Goal: Task Accomplishment & Management: Manage account settings

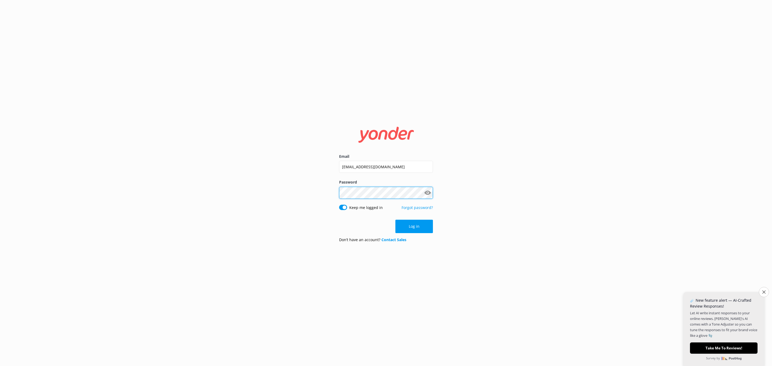
click button "Log in" at bounding box center [415, 226] width 38 height 13
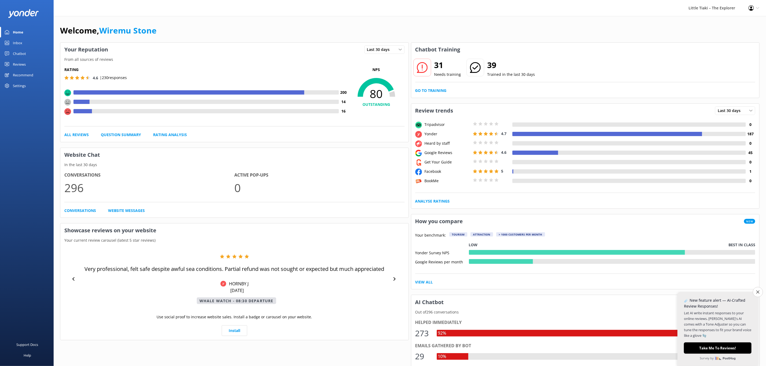
click at [21, 63] on div "Reviews" at bounding box center [19, 64] width 13 height 11
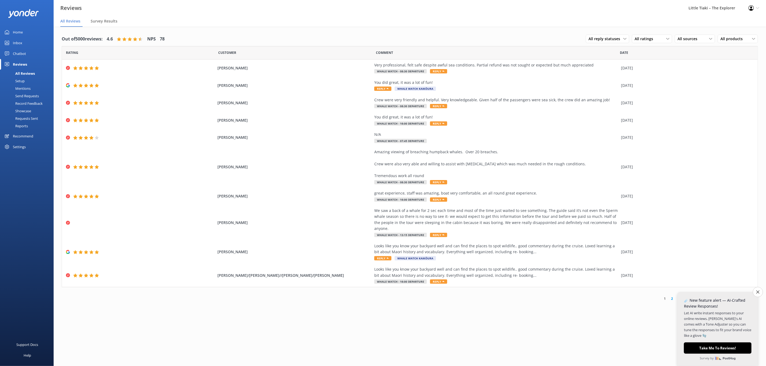
click at [16, 33] on div "Home" at bounding box center [18, 32] width 10 height 11
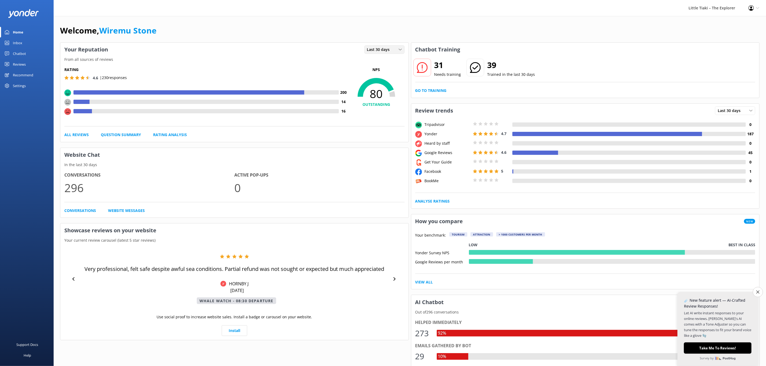
click at [395, 47] on div "Last 30 days" at bounding box center [385, 50] width 38 height 6
click at [359, 183] on p "0" at bounding box center [319, 188] width 170 height 18
click at [19, 42] on div "Inbox" at bounding box center [17, 43] width 9 height 11
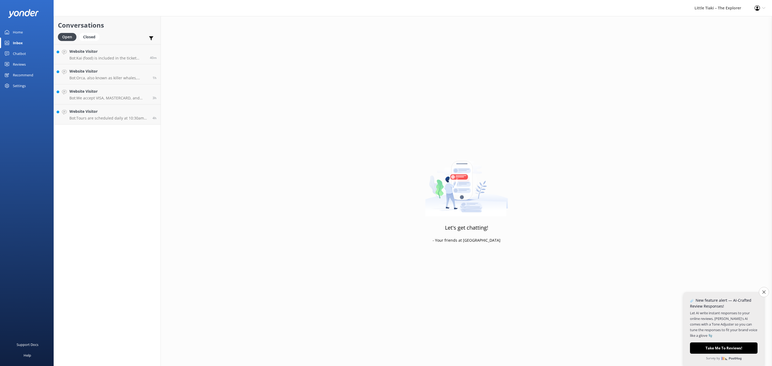
click at [19, 52] on div "Chatbot" at bounding box center [19, 53] width 13 height 11
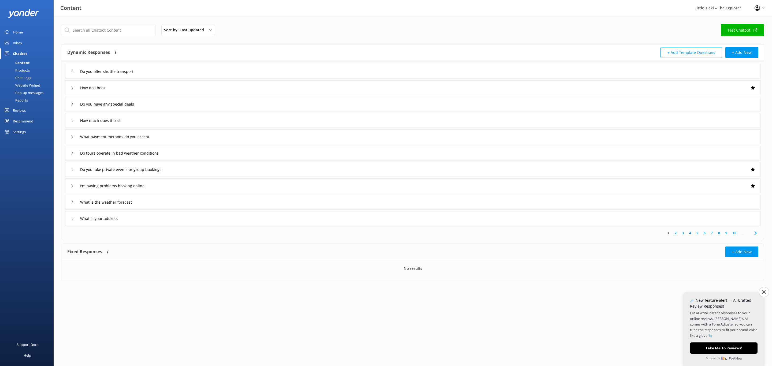
click at [20, 110] on div "Reviews" at bounding box center [19, 110] width 13 height 11
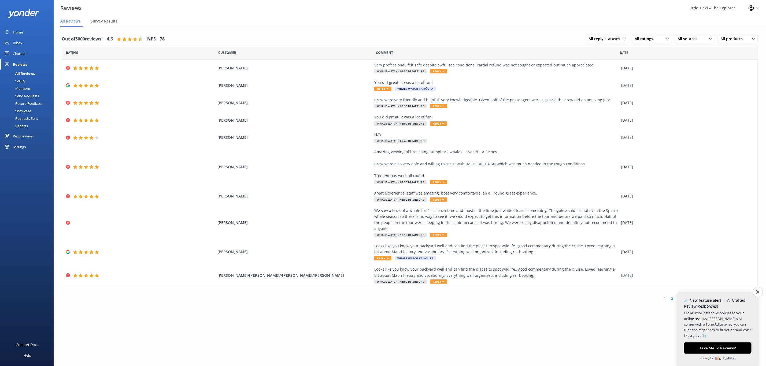
click at [25, 112] on div "Showcase" at bounding box center [17, 111] width 28 height 8
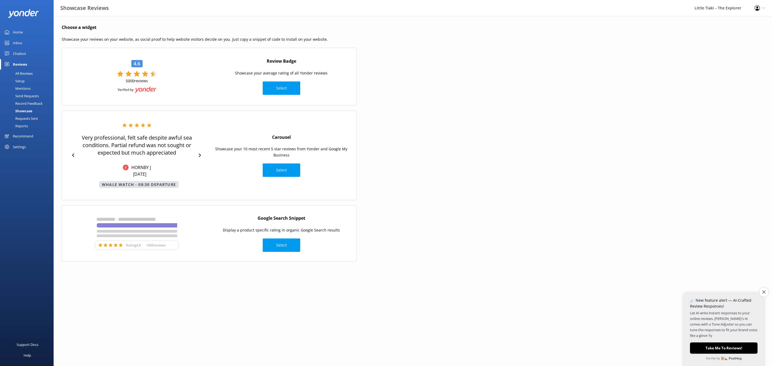
click at [27, 68] on div "Reviews" at bounding box center [20, 64] width 14 height 11
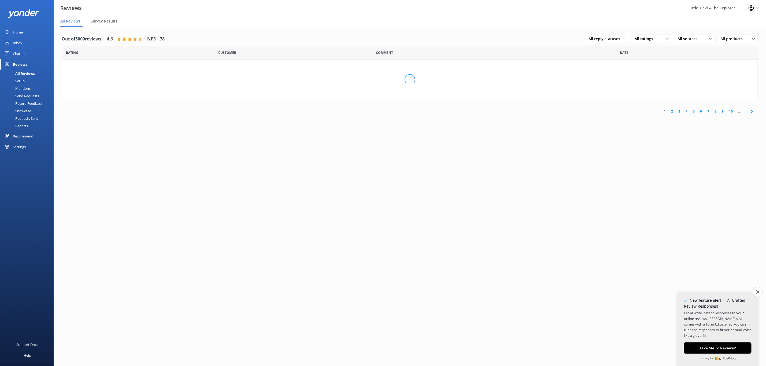
click at [22, 80] on div "Setup" at bounding box center [13, 81] width 21 height 8
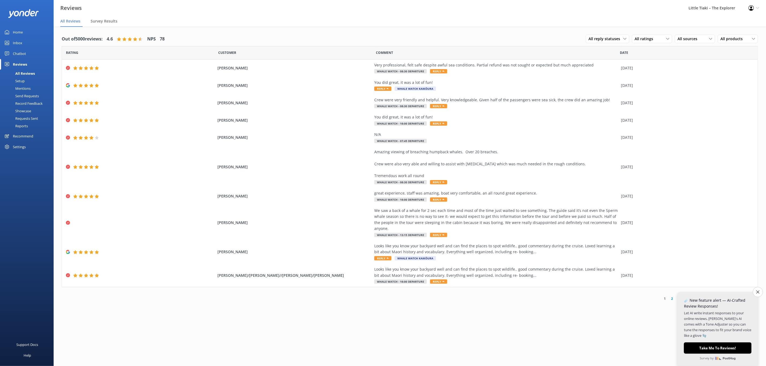
click at [19, 28] on div "Home" at bounding box center [18, 32] width 10 height 11
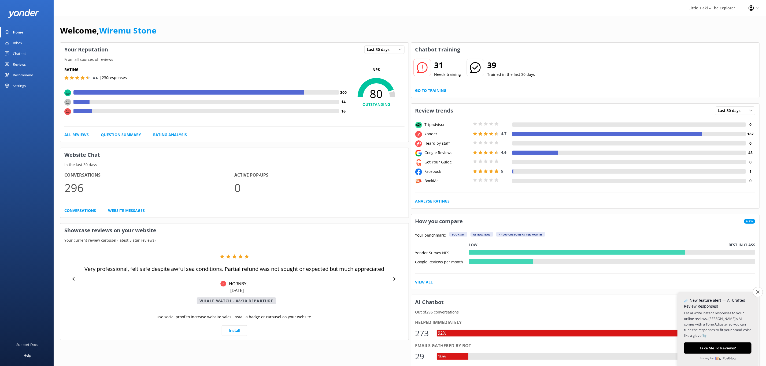
click at [11, 39] on link "Inbox" at bounding box center [27, 43] width 54 height 11
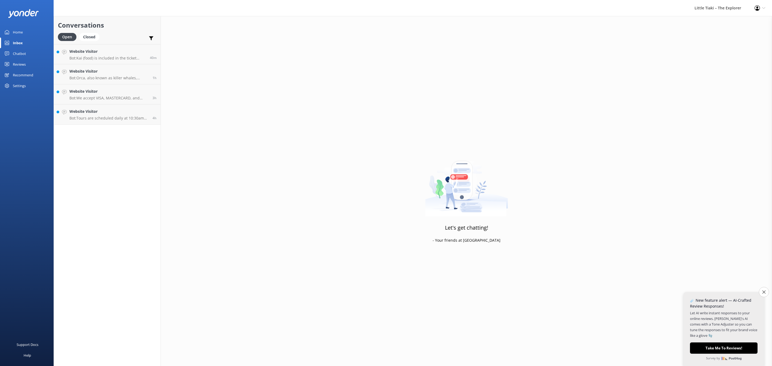
click at [24, 64] on div "Reviews" at bounding box center [19, 64] width 13 height 11
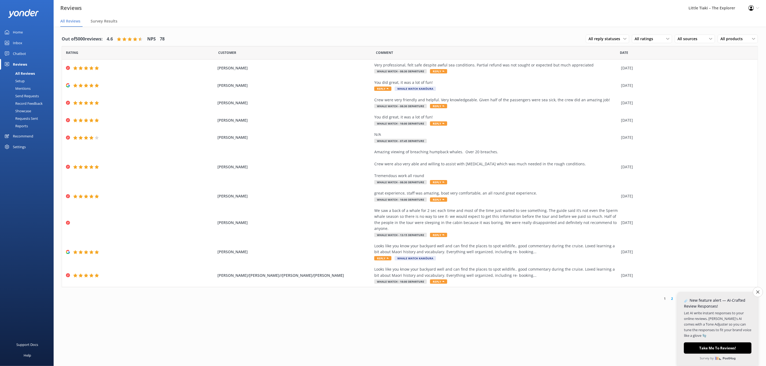
click at [31, 70] on div "All Reviews" at bounding box center [19, 74] width 32 height 8
click at [92, 20] on span "Survey Results" at bounding box center [104, 21] width 27 height 5
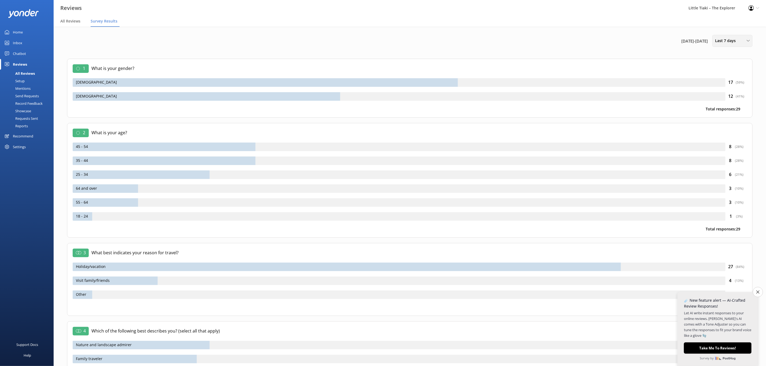
click at [742, 43] on div "Last 7 days" at bounding box center [733, 41] width 38 height 6
click at [737, 88] on link "Last 180 days" at bounding box center [737, 86] width 48 height 11
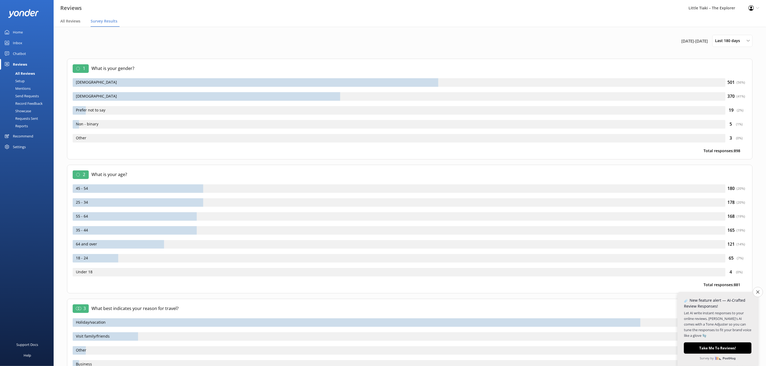
click at [23, 82] on div "Setup" at bounding box center [13, 81] width 21 height 8
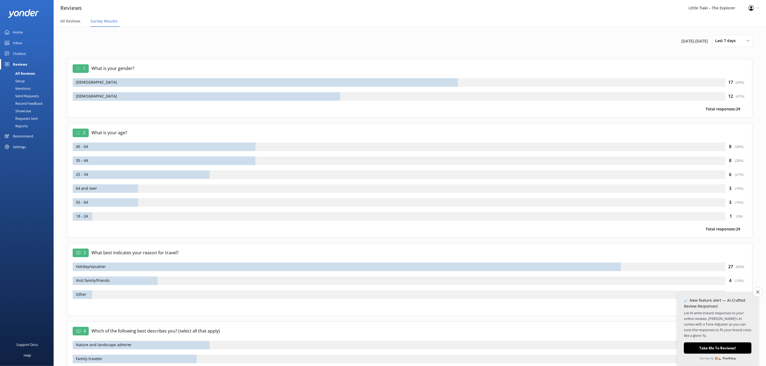
click at [34, 104] on div "Record Feedback" at bounding box center [22, 104] width 39 height 8
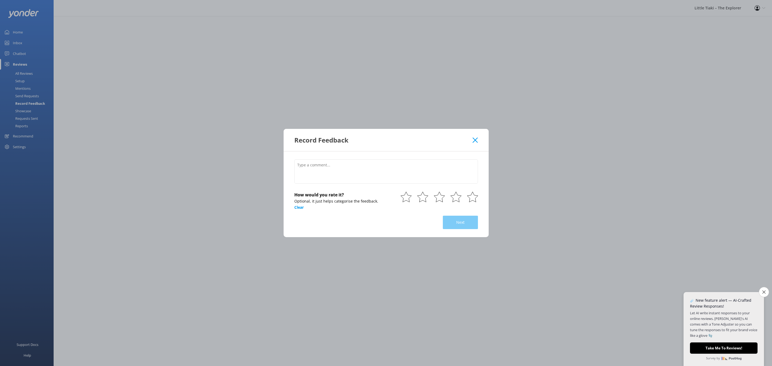
click at [476, 142] on icon at bounding box center [475, 140] width 5 height 5
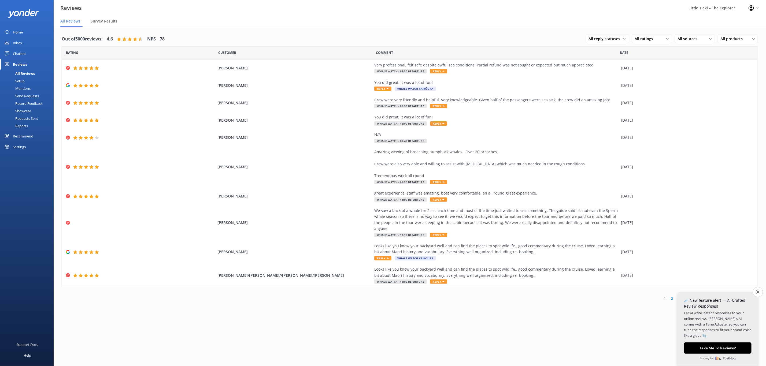
click at [26, 110] on div "Showcase" at bounding box center [17, 111] width 28 height 8
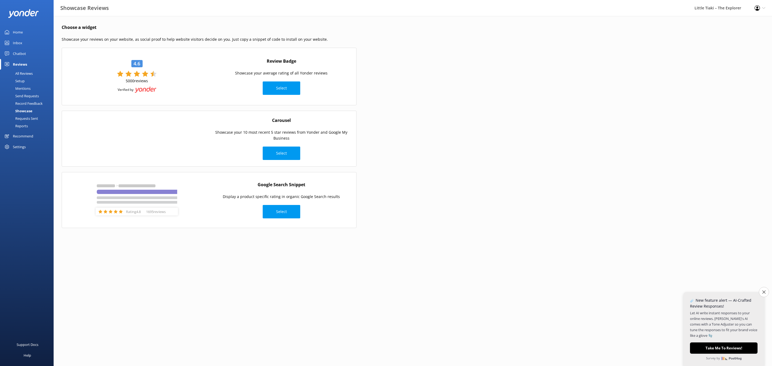
click at [28, 119] on div "Requests Sent" at bounding box center [20, 119] width 35 height 8
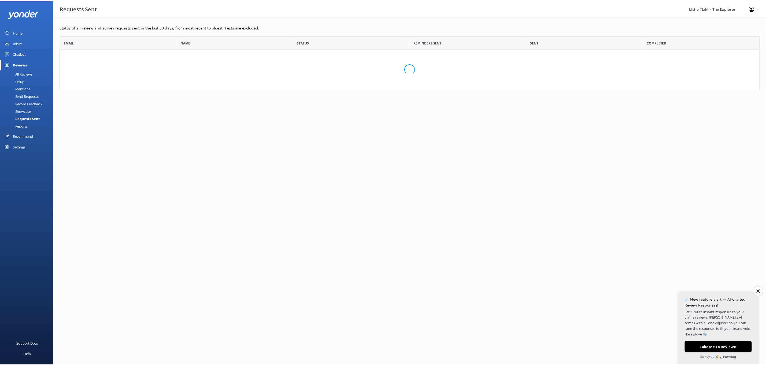
scroll to position [142, 699]
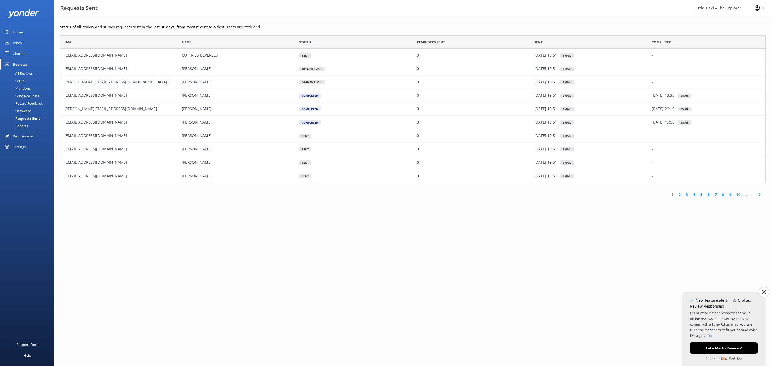
click at [26, 127] on div "Reports" at bounding box center [15, 126] width 25 height 8
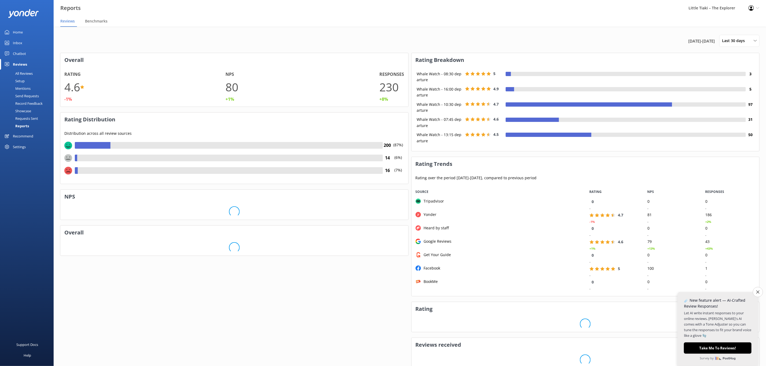
scroll to position [105, 341]
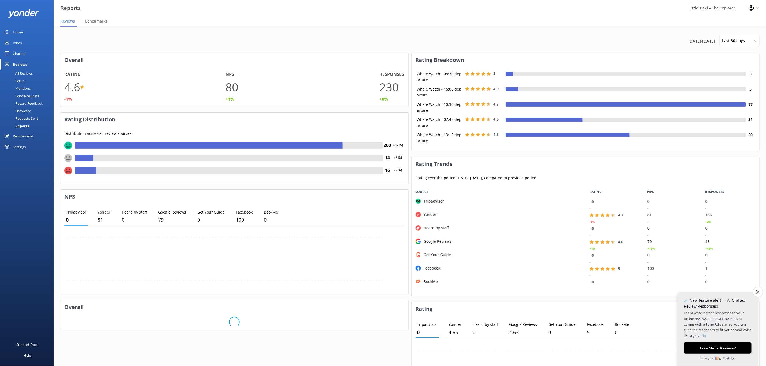
click at [756, 48] on div "4th Sep 25 - 4th Oct 25 Last 30 days Last 7 days Last 30 days Last 90 days Last…" at bounding box center [410, 280] width 713 height 507
click at [756, 39] on icon at bounding box center [755, 40] width 3 height 3
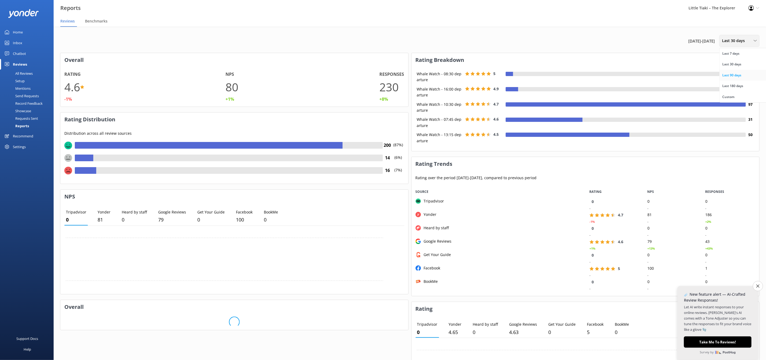
click at [740, 72] on link "Last 90 days" at bounding box center [744, 75] width 48 height 11
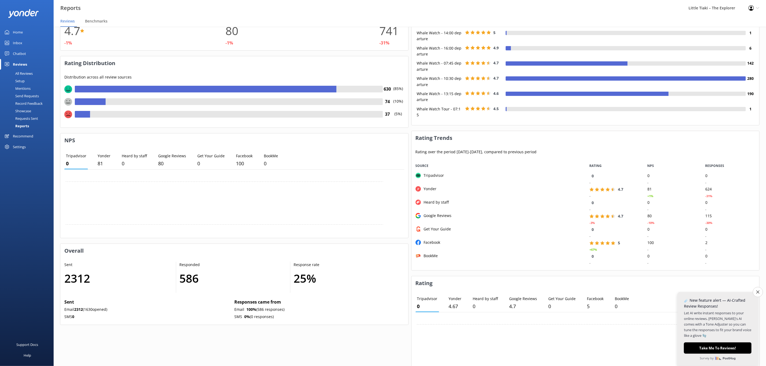
scroll to position [0, 0]
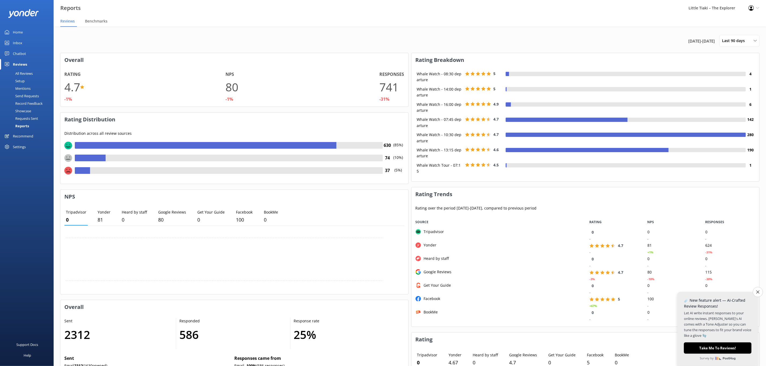
click at [754, 292] on button "Close survey" at bounding box center [758, 292] width 10 height 10
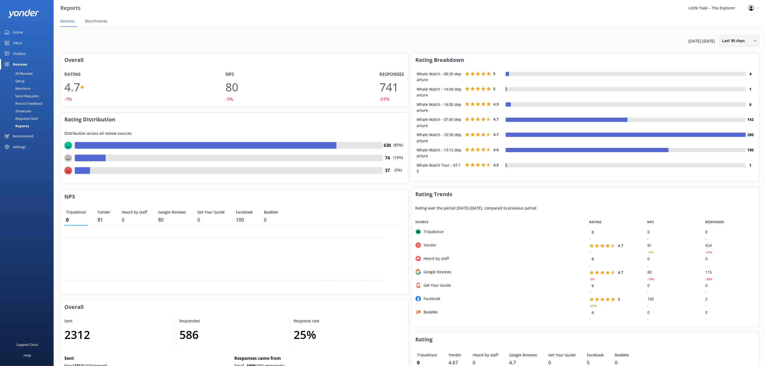
click at [729, 43] on span "Last 90 days" at bounding box center [735, 41] width 26 height 6
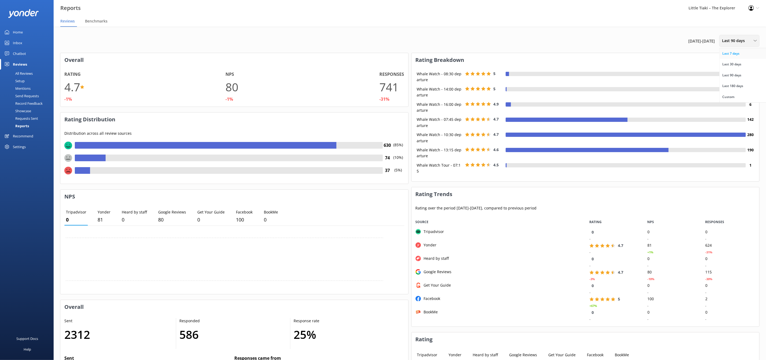
click at [732, 55] on div "Last 7 days" at bounding box center [731, 53] width 17 height 5
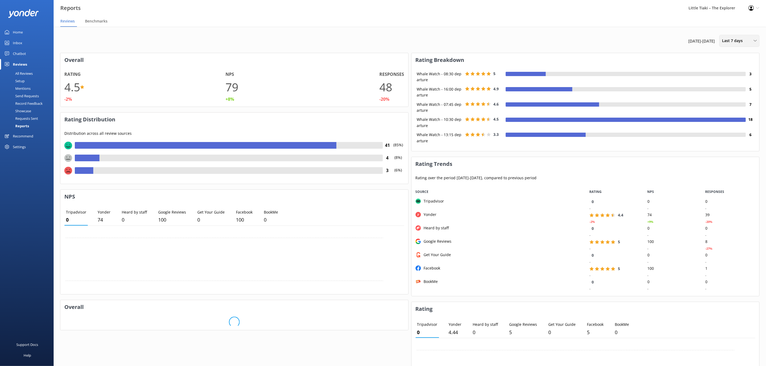
click at [737, 43] on span "Last 7 days" at bounding box center [734, 41] width 24 height 6
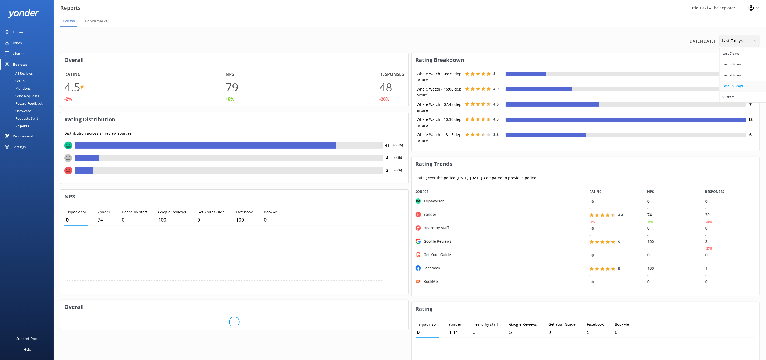
click at [731, 89] on link "Last 180 days" at bounding box center [744, 86] width 48 height 11
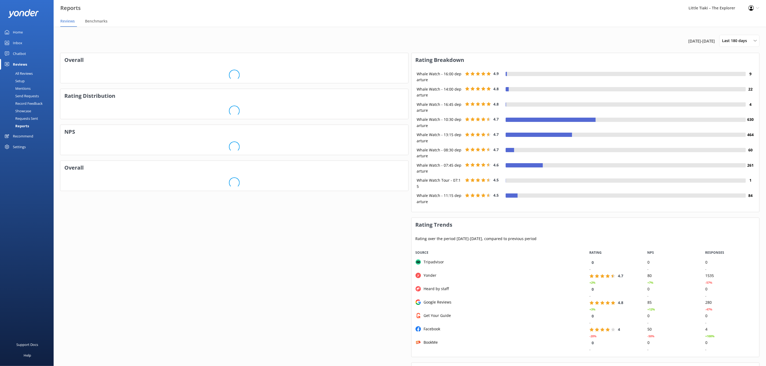
scroll to position [105, 341]
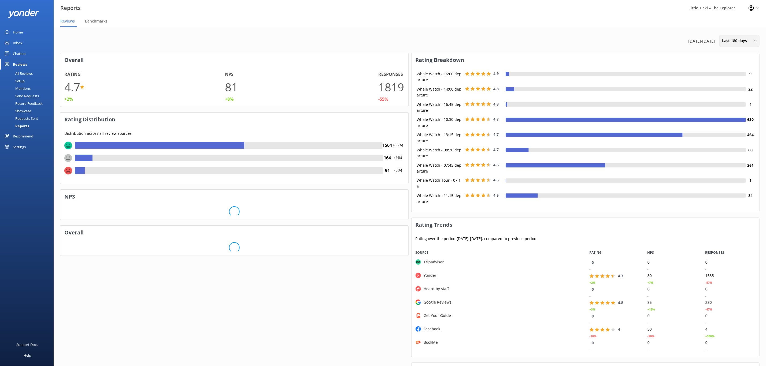
click at [744, 40] on span "Last 180 days" at bounding box center [736, 41] width 28 height 6
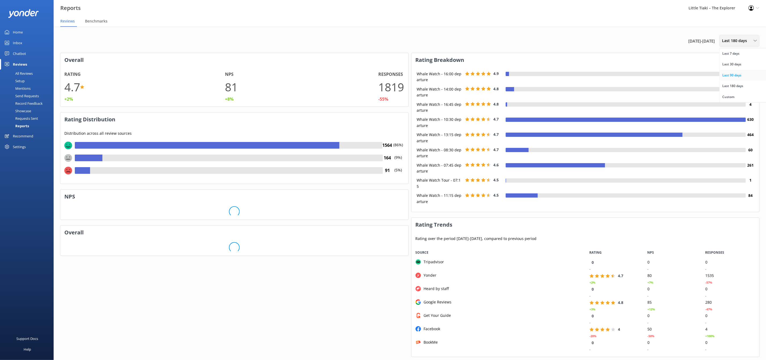
click at [738, 79] on link "Last 90 days" at bounding box center [744, 75] width 48 height 11
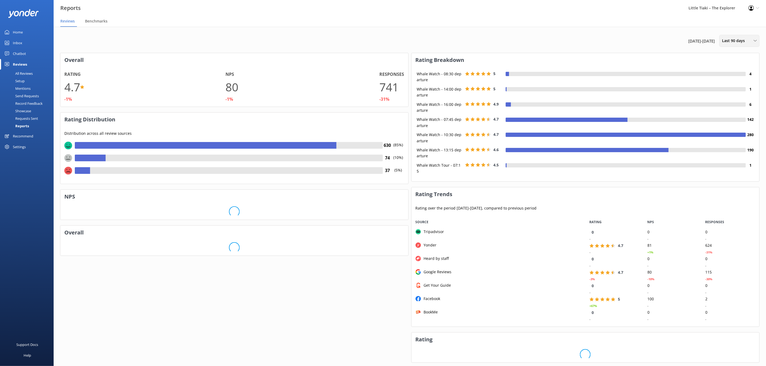
click at [731, 40] on span "Last 90 days" at bounding box center [735, 41] width 26 height 6
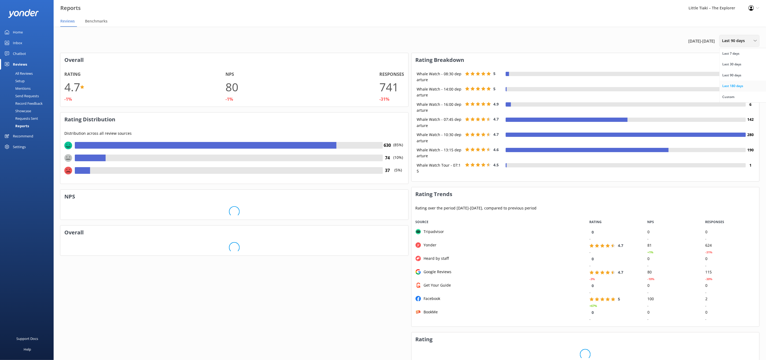
click at [729, 84] on div "Last 180 days" at bounding box center [733, 85] width 21 height 5
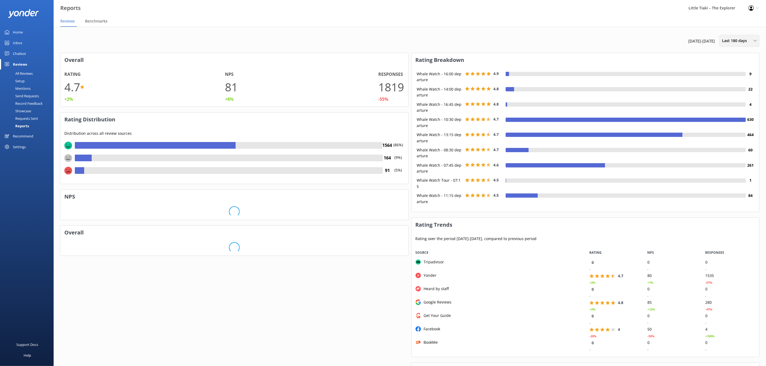
click at [736, 40] on span "Last 180 days" at bounding box center [736, 41] width 28 height 6
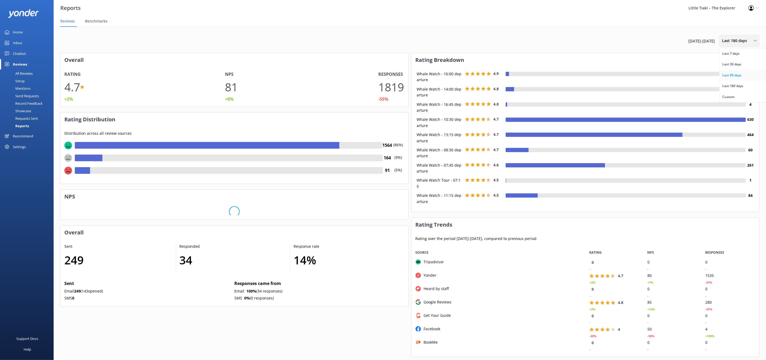
click at [735, 78] on div "Last 90 days" at bounding box center [732, 75] width 19 height 5
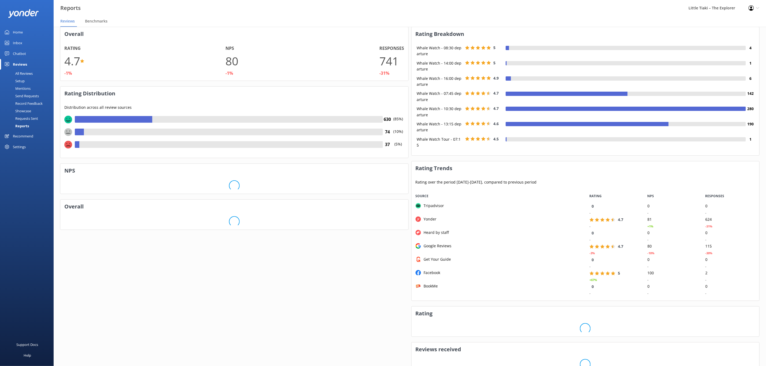
scroll to position [47, 0]
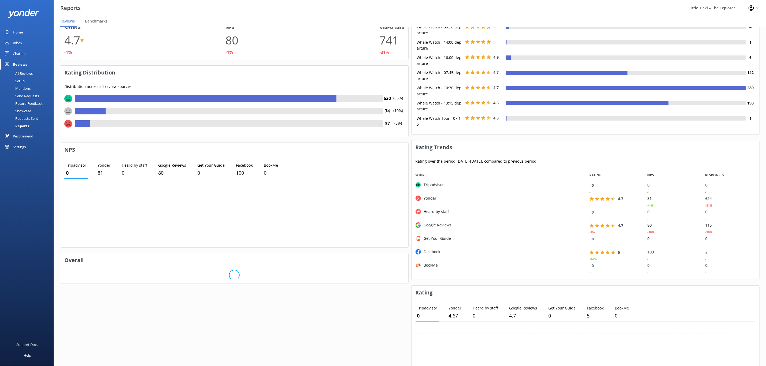
click at [433, 197] on div "Yonder" at bounding box center [429, 199] width 16 height 6
click at [418, 197] on use "grid" at bounding box center [418, 198] width 5 height 5
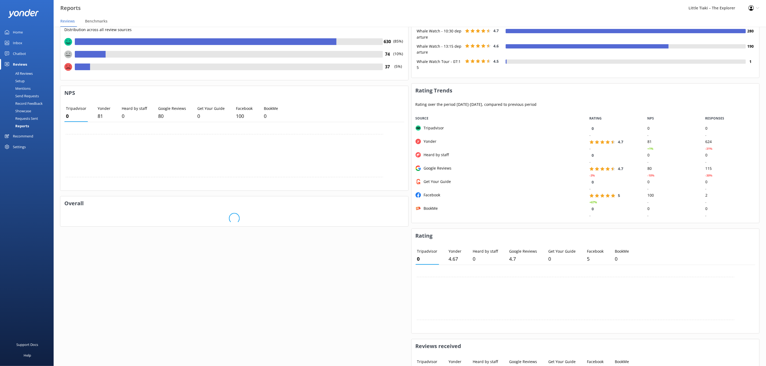
scroll to position [196, 0]
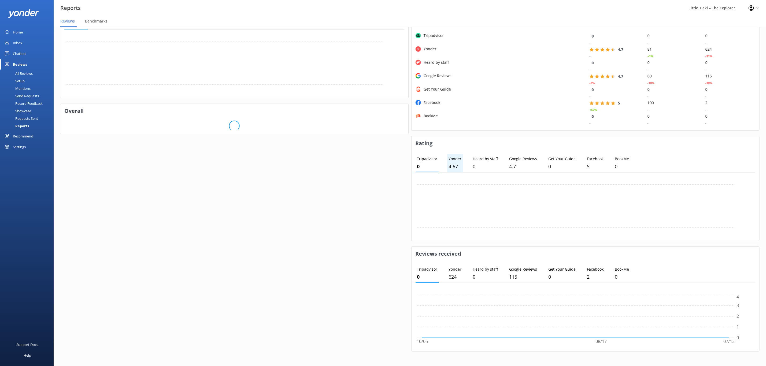
click at [456, 163] on p "4.67" at bounding box center [455, 167] width 13 height 8
click at [511, 156] on p "Google Reviews" at bounding box center [524, 159] width 28 height 6
click at [588, 160] on li "Facebook 5" at bounding box center [596, 163] width 20 height 18
click at [521, 165] on p "4.7" at bounding box center [524, 167] width 28 height 8
click at [448, 158] on li "Yonder 4.67" at bounding box center [455, 163] width 16 height 18
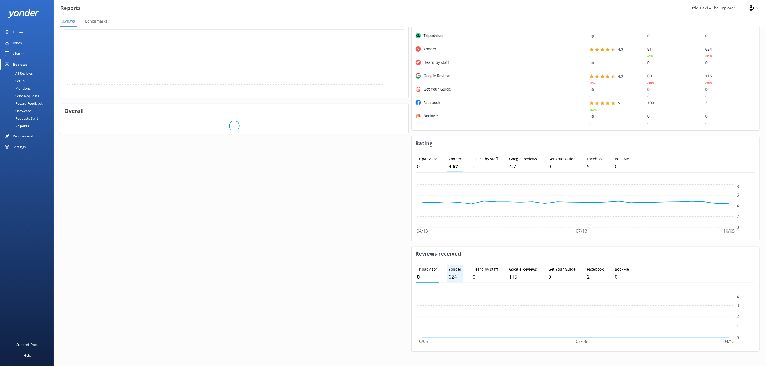
click at [456, 273] on p "624" at bounding box center [455, 277] width 13 height 8
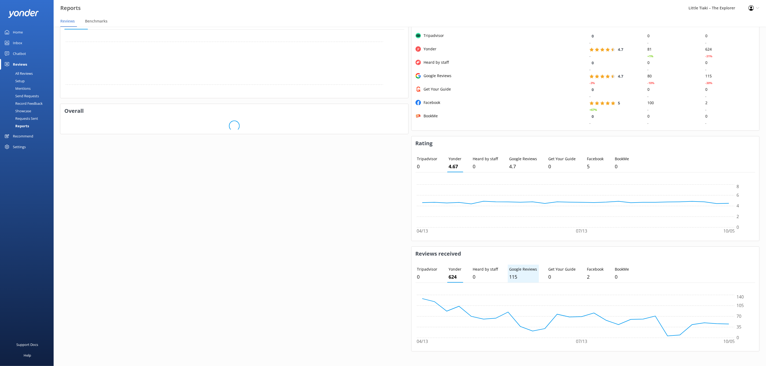
click at [521, 275] on p "115" at bounding box center [524, 277] width 28 height 8
click at [456, 279] on p "624" at bounding box center [455, 277] width 13 height 8
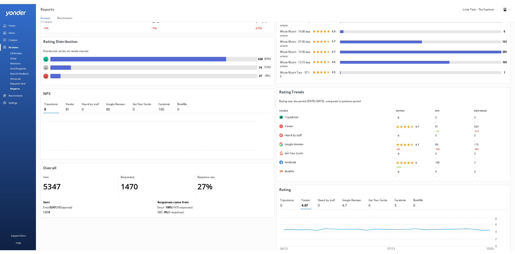
scroll to position [0, 0]
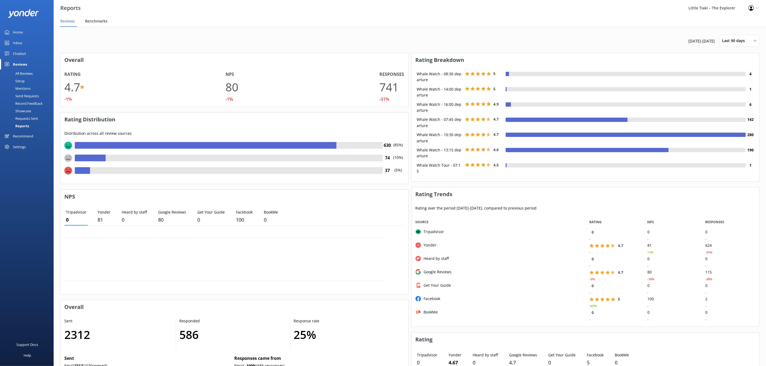
click at [100, 23] on span "Benchmarks" at bounding box center [96, 21] width 23 height 5
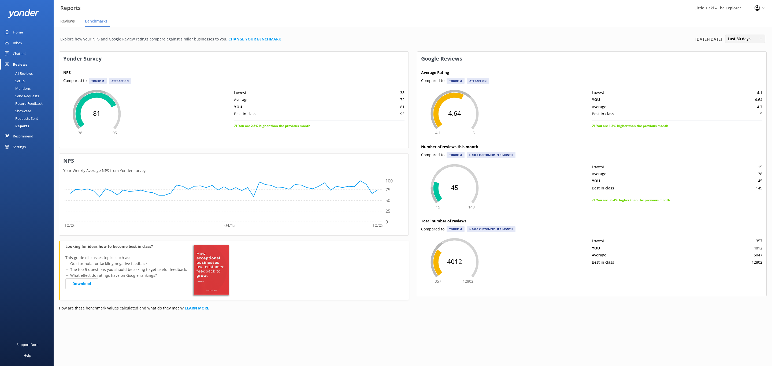
click at [758, 40] on div "Last 30 days" at bounding box center [746, 39] width 38 height 6
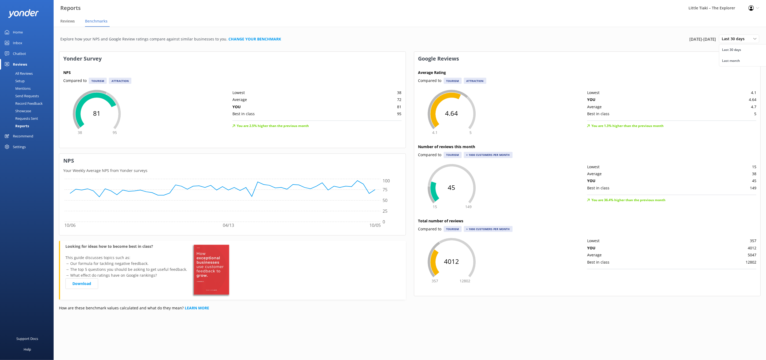
click at [628, 40] on div "Explore how your NPS and Google Review ratings compare against similar business…" at bounding box center [409, 39] width 699 height 14
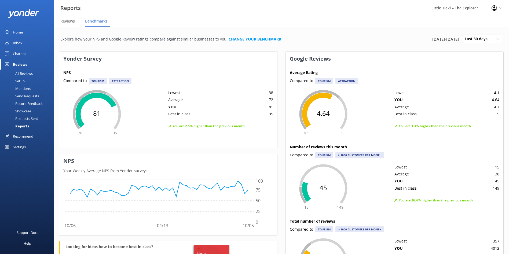
click at [23, 138] on div "Recommend" at bounding box center [23, 136] width 20 height 11
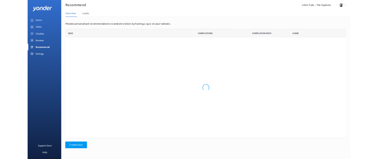
scroll to position [168, 442]
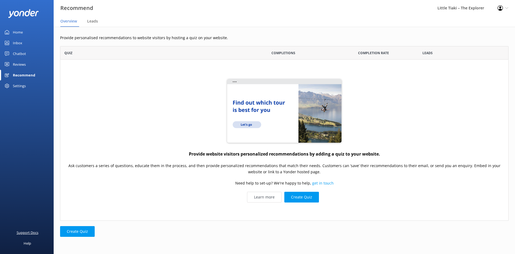
click at [36, 230] on div "Support Docs" at bounding box center [28, 232] width 22 height 11
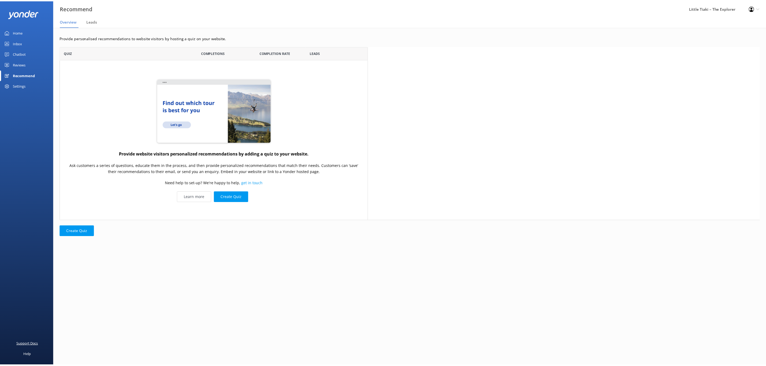
scroll to position [169, 699]
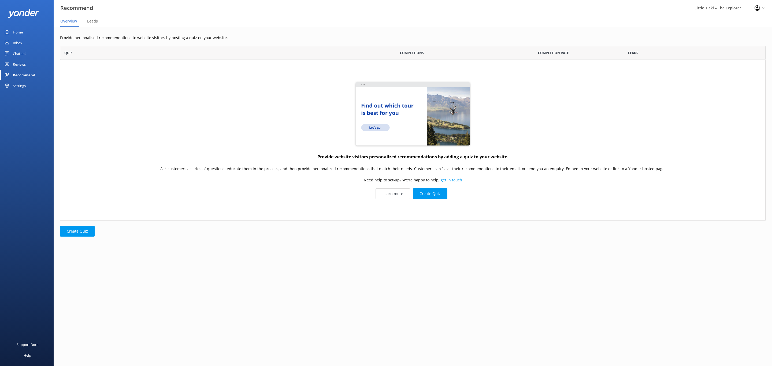
click at [18, 65] on div "Reviews" at bounding box center [19, 64] width 13 height 11
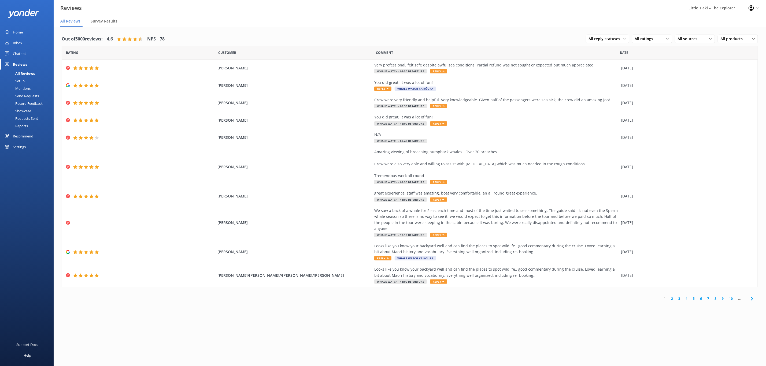
click at [24, 123] on div "Reports" at bounding box center [15, 126] width 25 height 8
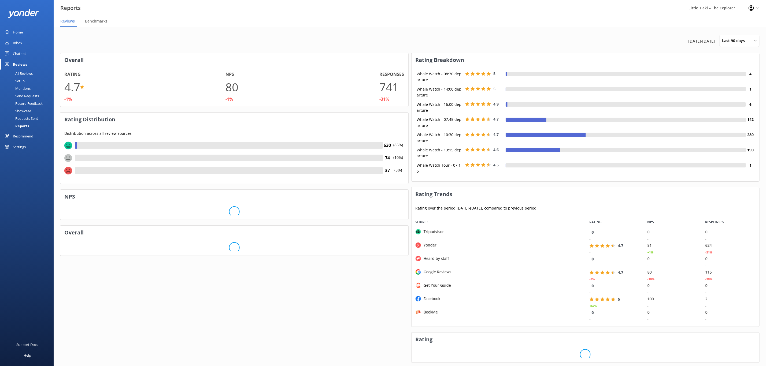
scroll to position [105, 341]
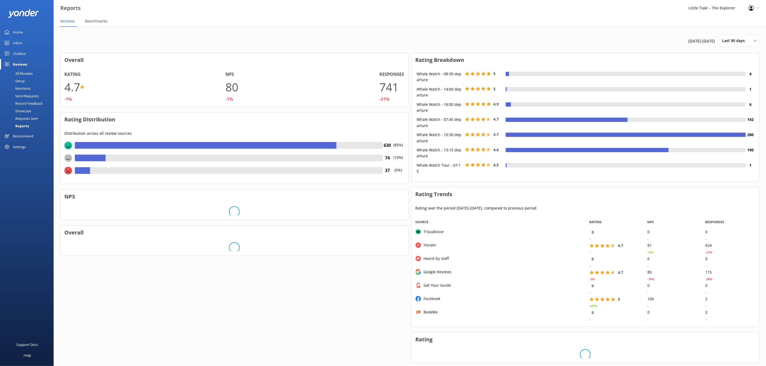
click at [23, 73] on div "All Reviews" at bounding box center [18, 74] width 30 height 8
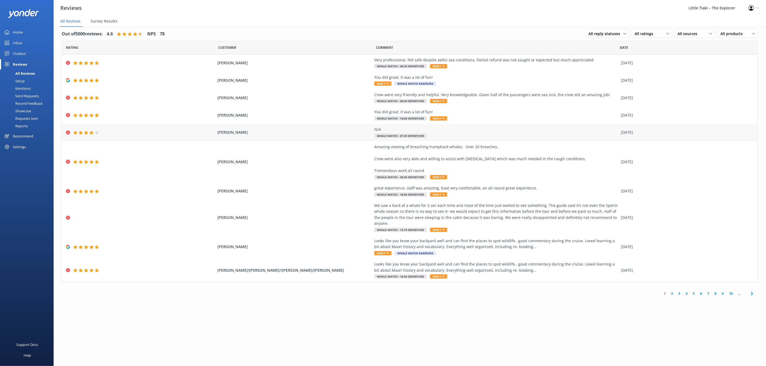
scroll to position [0, 0]
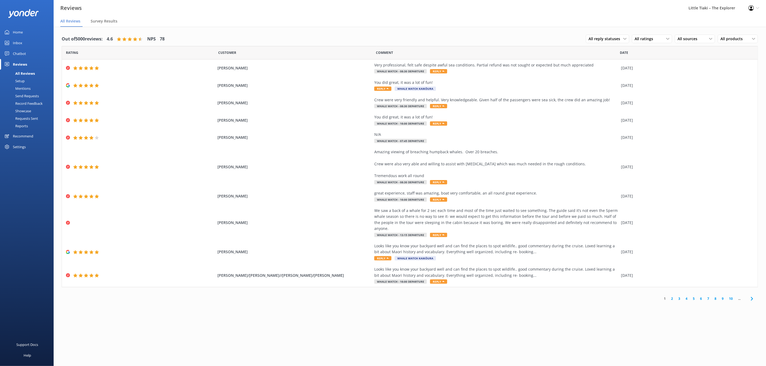
click at [15, 32] on div "Home" at bounding box center [18, 32] width 10 height 11
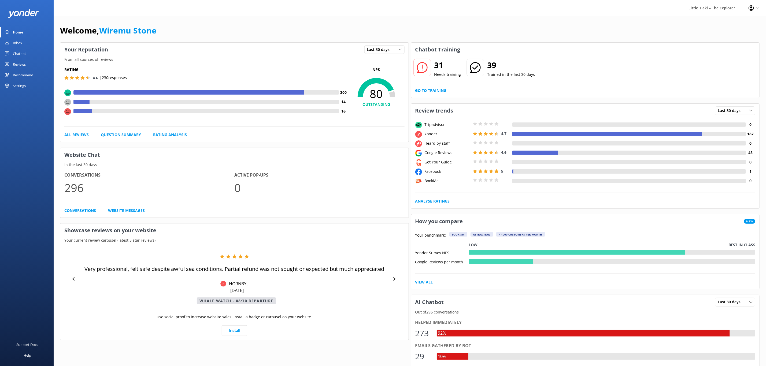
click at [20, 64] on div "Reviews" at bounding box center [19, 64] width 13 height 11
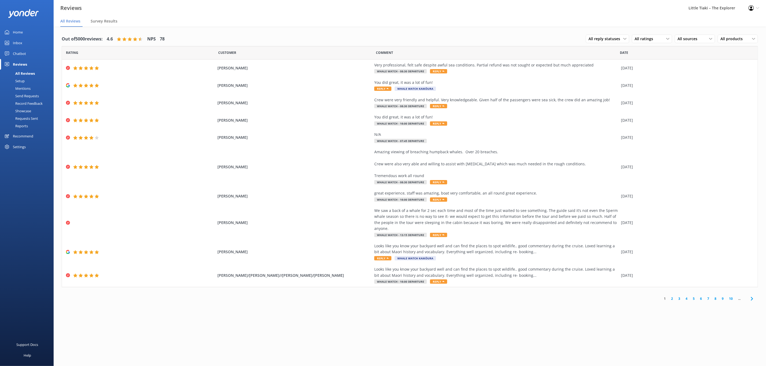
click at [25, 125] on div "Reports" at bounding box center [15, 126] width 25 height 8
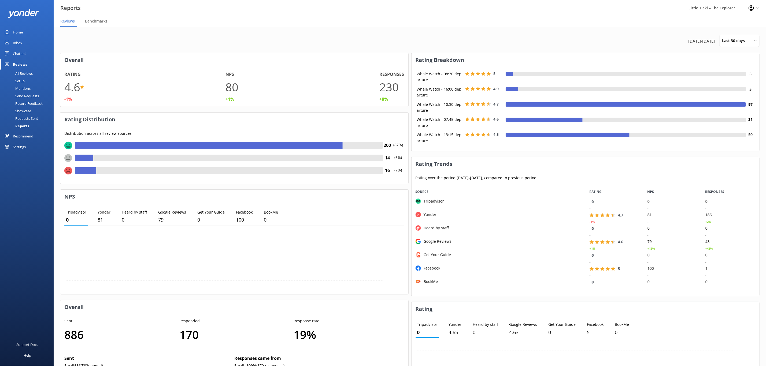
click at [23, 126] on div "Reports" at bounding box center [16, 126] width 26 height 8
click at [20, 119] on div "Requests Sent" at bounding box center [20, 119] width 35 height 8
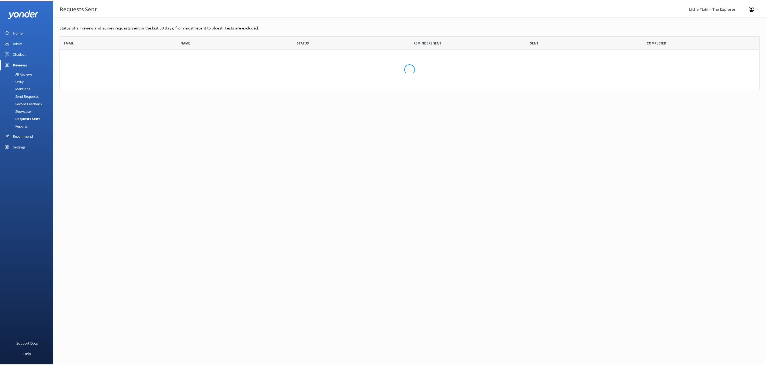
scroll to position [49, 699]
click at [20, 127] on div "Reports" at bounding box center [15, 126] width 25 height 8
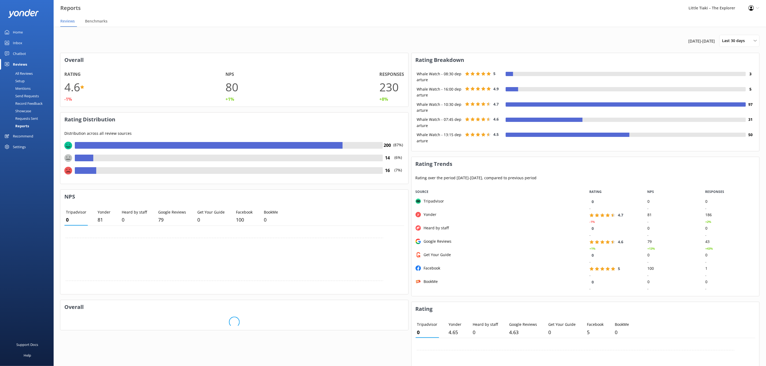
click at [26, 73] on div "All Reviews" at bounding box center [18, 74] width 30 height 8
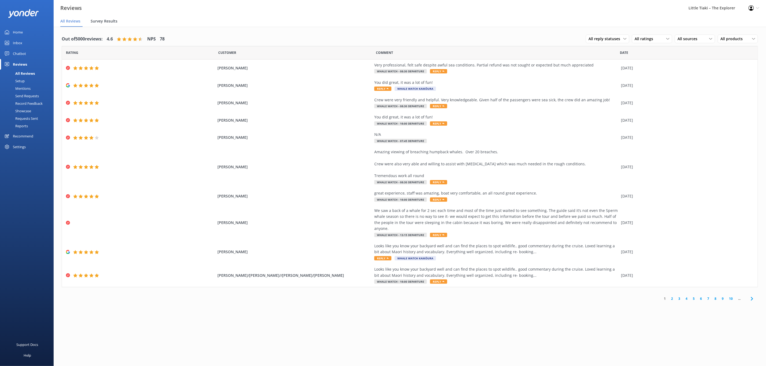
click at [108, 22] on span "Survey Results" at bounding box center [104, 21] width 27 height 5
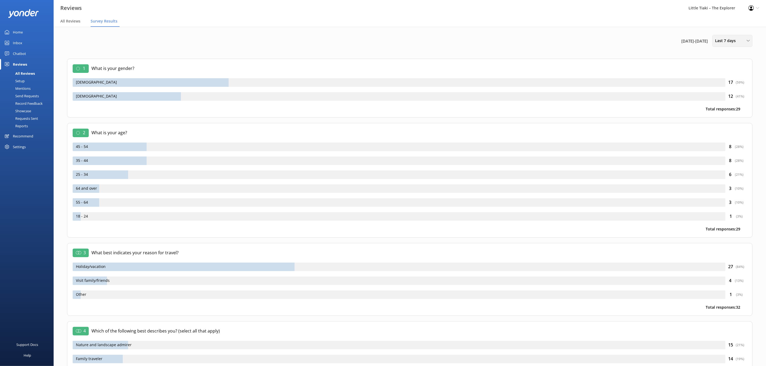
click at [748, 41] on icon at bounding box center [748, 40] width 3 height 3
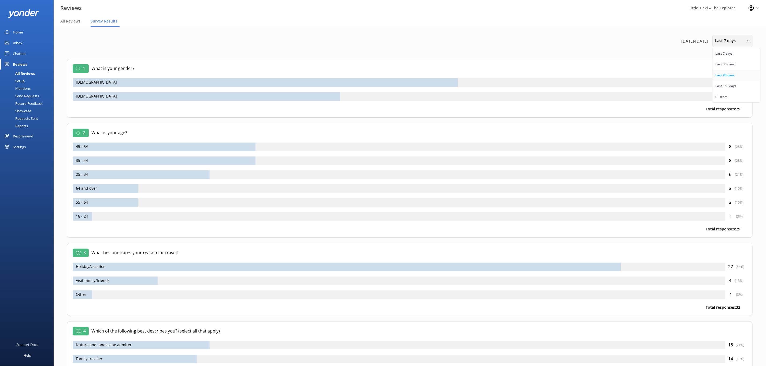
click at [730, 76] on div "Last 90 days" at bounding box center [725, 75] width 19 height 5
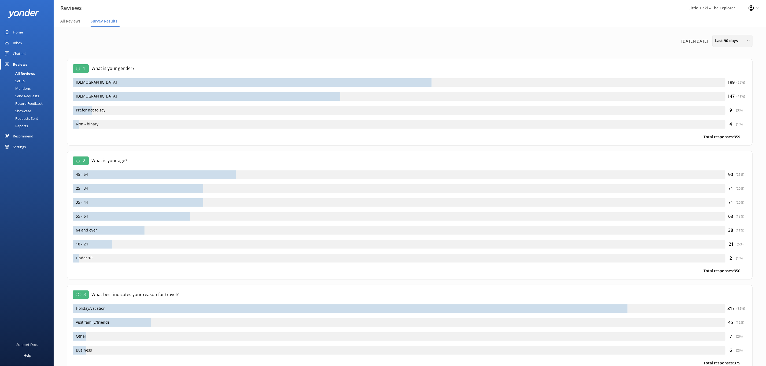
click at [736, 40] on span "Last 90 days" at bounding box center [728, 41] width 26 height 6
click at [731, 86] on div "Last 180 days" at bounding box center [726, 85] width 21 height 5
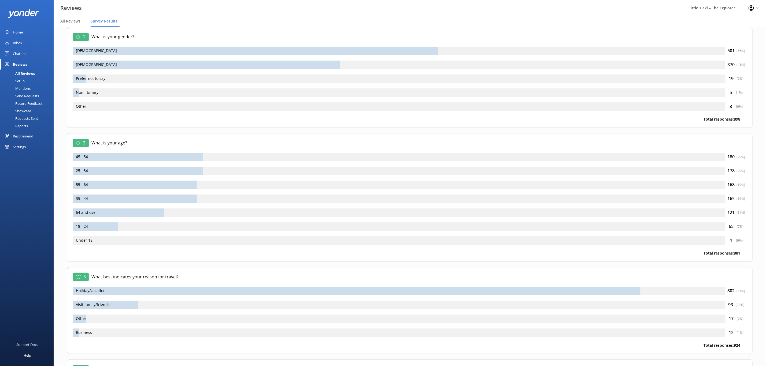
scroll to position [24, 0]
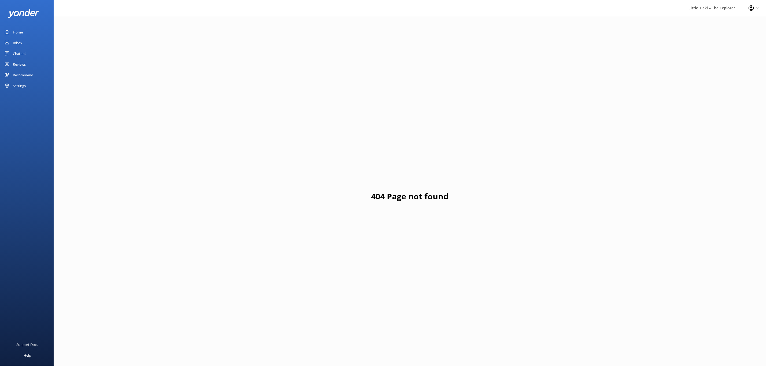
click at [20, 32] on div "Home" at bounding box center [18, 32] width 10 height 11
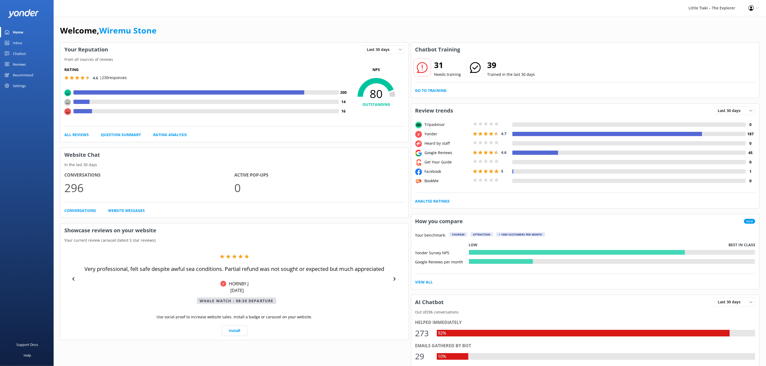
click at [20, 41] on div "Inbox" at bounding box center [17, 43] width 9 height 11
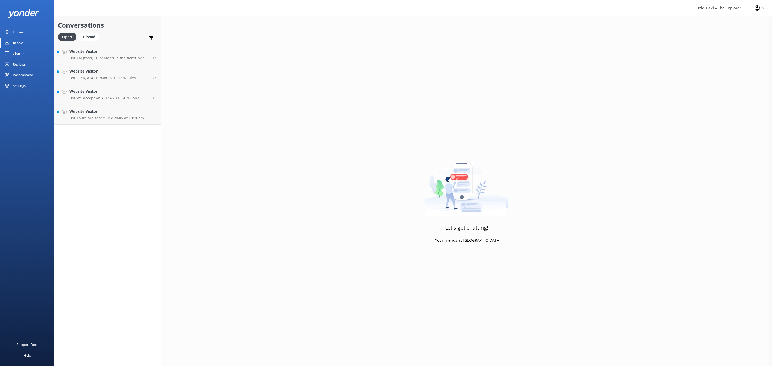
click at [20, 53] on div "Chatbot" at bounding box center [19, 53] width 13 height 11
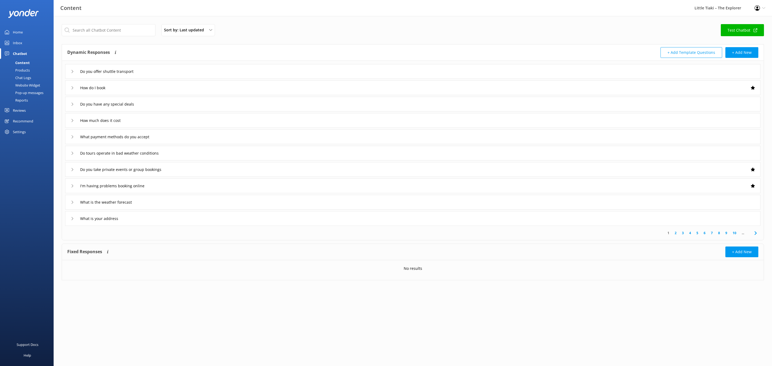
click at [17, 111] on div "Reviews" at bounding box center [19, 110] width 13 height 11
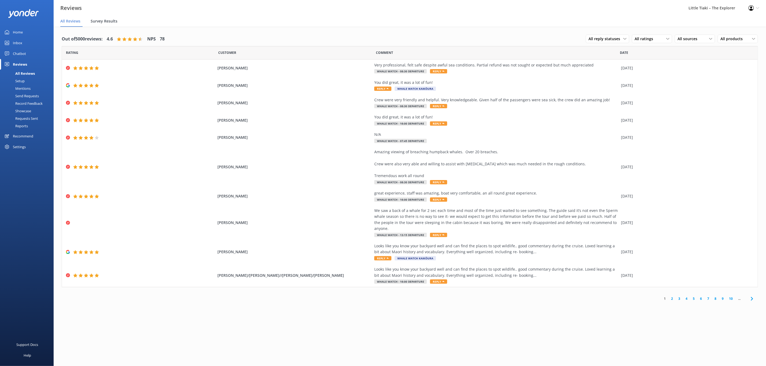
click at [99, 22] on span "Survey Results" at bounding box center [104, 21] width 27 height 5
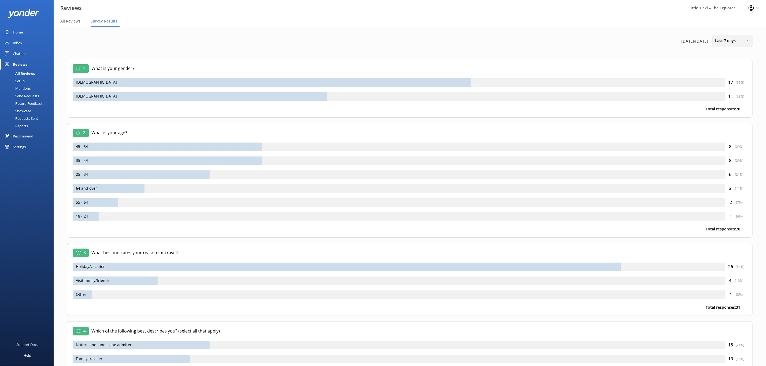
click at [734, 42] on span "Last 7 days" at bounding box center [727, 41] width 24 height 6
click at [718, 97] on div "Custom" at bounding box center [722, 96] width 12 height 5
click at [735, 37] on div "Custom Last 7 days Last 30 days Last 90 days Last 180 days Custom" at bounding box center [733, 41] width 40 height 12
click at [725, 88] on div "Last 180 days" at bounding box center [726, 85] width 21 height 5
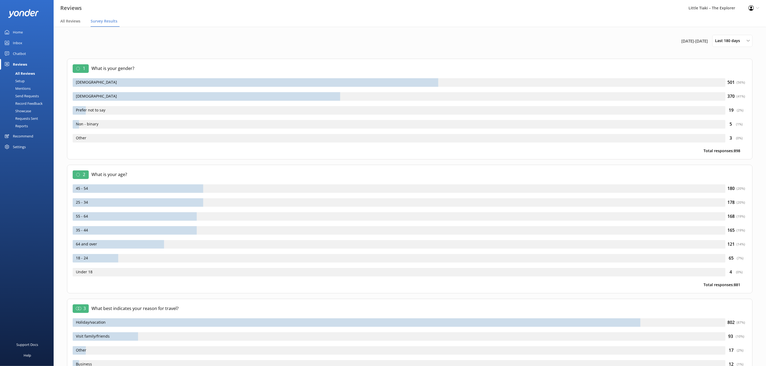
click at [729, 7] on div "Little Tiaki – The Explorer" at bounding box center [712, 8] width 60 height 16
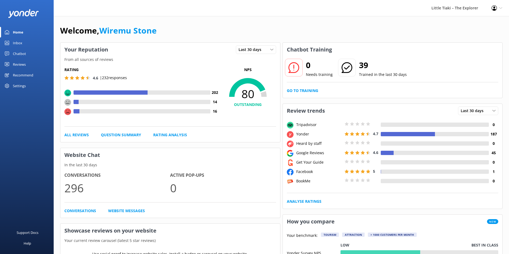
click at [26, 85] on div "Settings" at bounding box center [27, 85] width 54 height 11
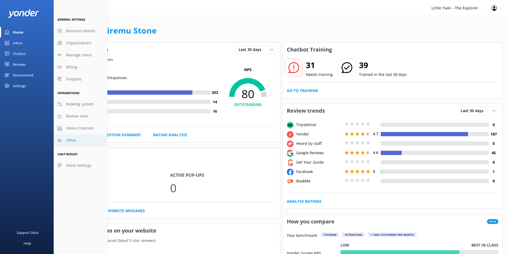
click at [71, 137] on link "Other" at bounding box center [81, 140] width 54 height 12
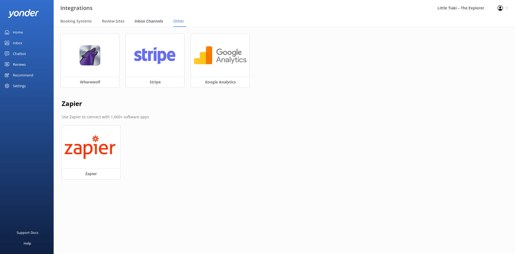
click at [145, 22] on span "Inbox Channels" at bounding box center [149, 21] width 28 height 5
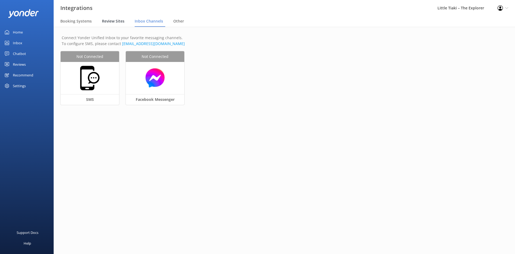
click at [115, 20] on span "Review Sites" at bounding box center [113, 21] width 23 height 5
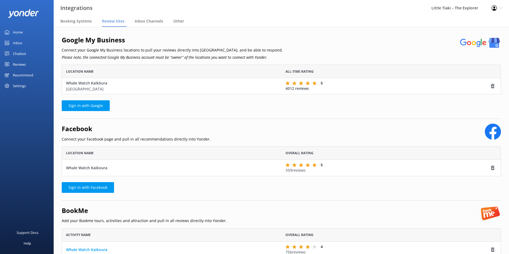
click at [499, 6] on icon at bounding box center [500, 7] width 3 height 3
click at [496, 26] on link "Profile Settings" at bounding box center [482, 23] width 54 height 13
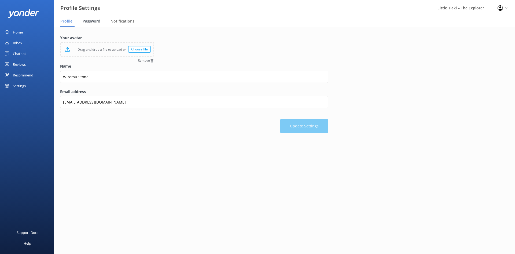
click at [90, 21] on span "Password" at bounding box center [92, 21] width 18 height 5
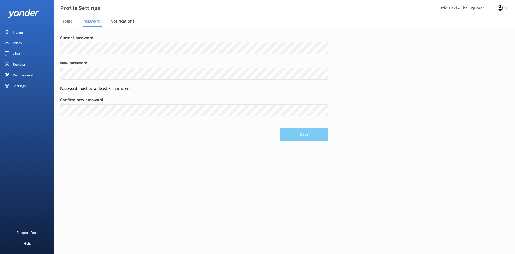
click at [114, 23] on span "Notifications" at bounding box center [122, 21] width 24 height 5
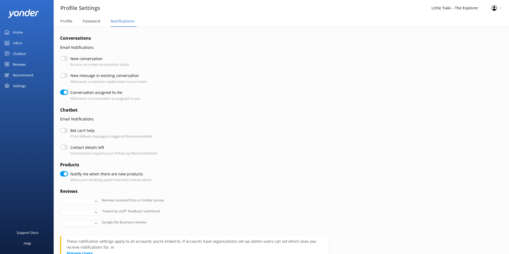
checkbox input "true"
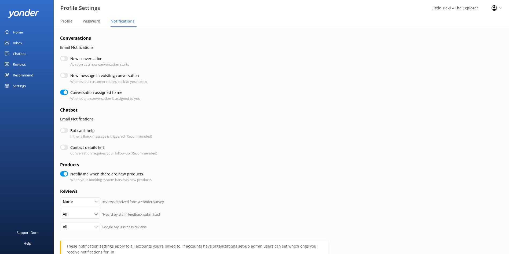
click at [17, 85] on div "Settings" at bounding box center [19, 85] width 13 height 11
checkbox input "true"
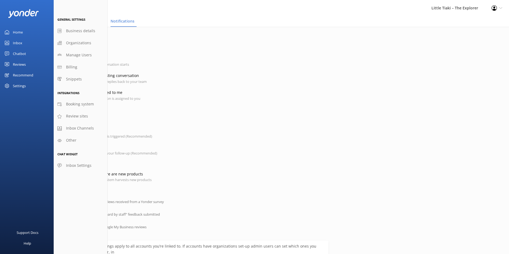
click at [23, 54] on div "Chatbot" at bounding box center [19, 53] width 13 height 11
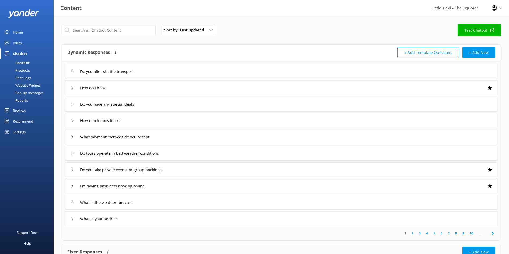
click at [21, 112] on div "Reviews" at bounding box center [19, 110] width 13 height 11
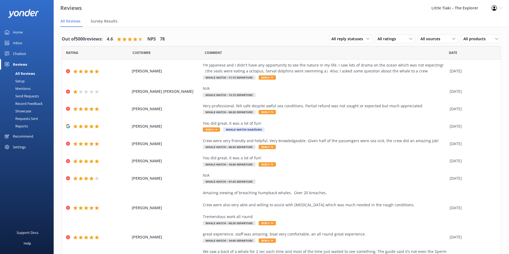
click at [23, 138] on div "Recommend" at bounding box center [23, 136] width 20 height 11
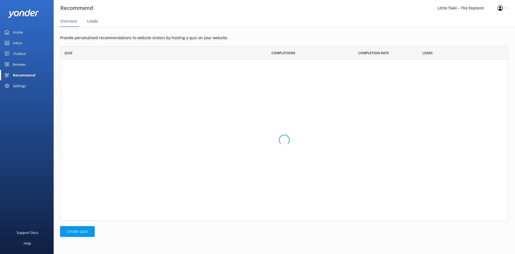
scroll to position [168, 442]
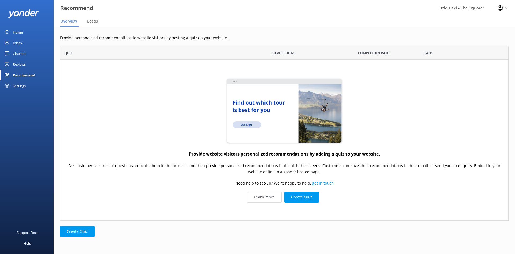
click at [21, 87] on div "Settings" at bounding box center [19, 85] width 13 height 11
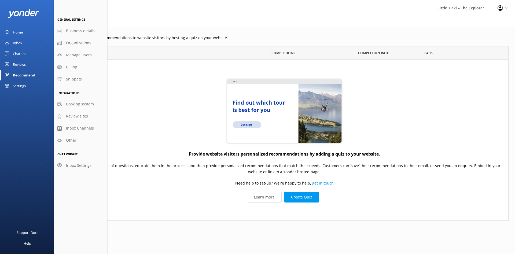
click at [508, 11] on div "Profile Settings Logout" at bounding box center [503, 8] width 24 height 16
click at [507, 10] on div "Profile Settings Logout" at bounding box center [503, 8] width 24 height 16
click at [473, 39] on link "Logout" at bounding box center [489, 36] width 54 height 13
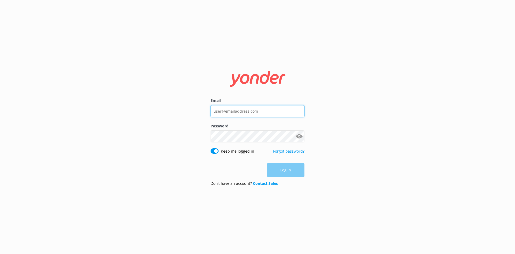
click at [239, 114] on input "Email" at bounding box center [258, 111] width 94 height 12
click at [229, 109] on input "Email" at bounding box center [258, 111] width 94 height 12
type input "[PERSON_NAME][EMAIL_ADDRESS][DOMAIN_NAME]"
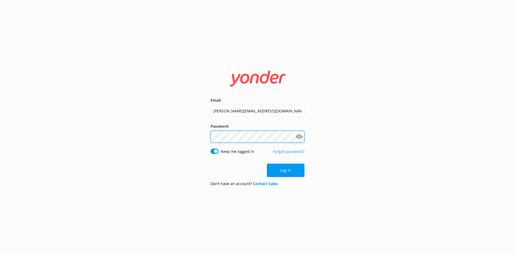
click button "Log in" at bounding box center [286, 170] width 38 height 13
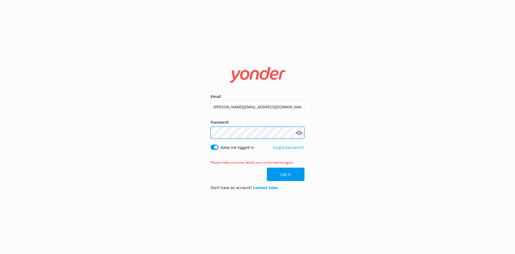
click at [93, 113] on div "Email [PERSON_NAME][EMAIL_ADDRESS][DOMAIN_NAME] Password Show password Keep me …" at bounding box center [257, 127] width 515 height 254
click button "Log in" at bounding box center [286, 174] width 38 height 13
click at [55, 129] on div "Email [PERSON_NAME][EMAIL_ADDRESS][DOMAIN_NAME] Password Show password Keep me …" at bounding box center [257, 127] width 515 height 254
click at [301, 135] on button "Show password" at bounding box center [299, 132] width 11 height 11
click at [161, 134] on div "Email [PERSON_NAME][EMAIL_ADDRESS][DOMAIN_NAME] Password Show password Keep me …" at bounding box center [257, 127] width 515 height 254
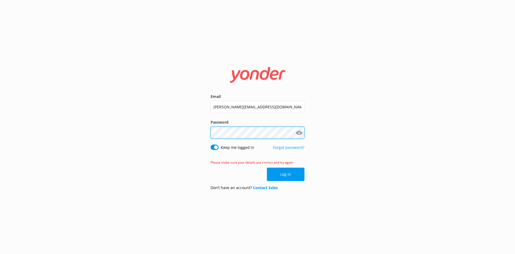
click button "Log in" at bounding box center [286, 174] width 38 height 13
